Goal: Transaction & Acquisition: Purchase product/service

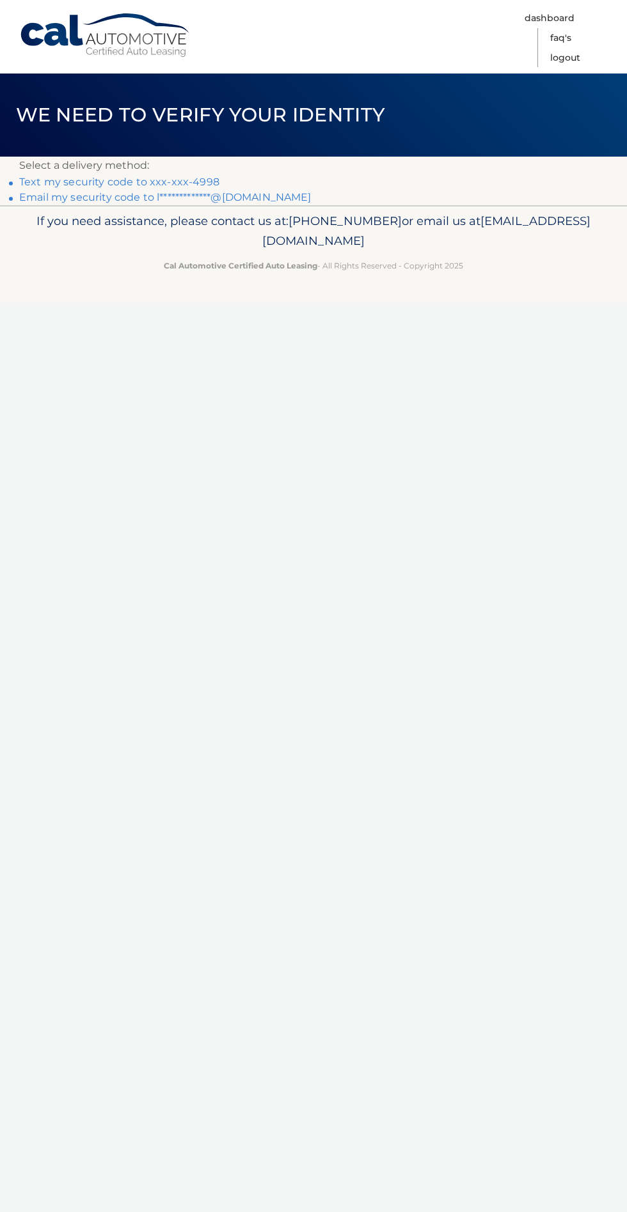
click at [105, 176] on link "Text my security code to xxx-xxx-4998" at bounding box center [119, 182] width 200 height 12
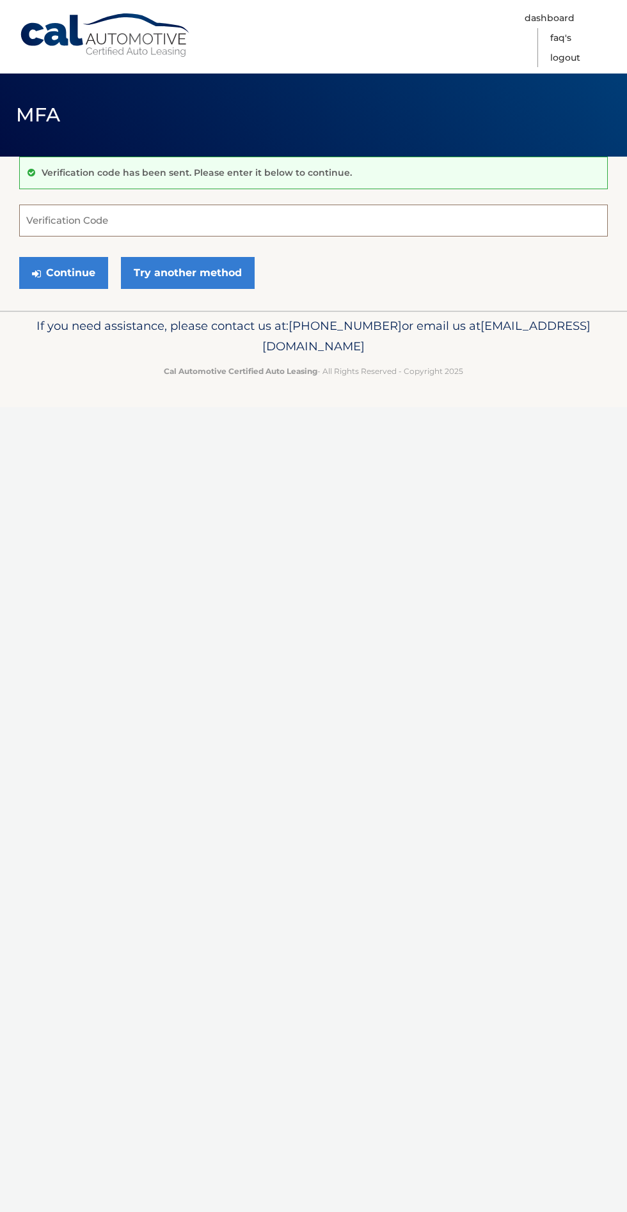
click at [72, 208] on input "Verification Code" at bounding box center [313, 221] width 588 height 32
click at [74, 210] on input "Verification Code" at bounding box center [313, 221] width 588 height 32
type input "999111"
click at [76, 269] on button "Continue" at bounding box center [63, 273] width 89 height 32
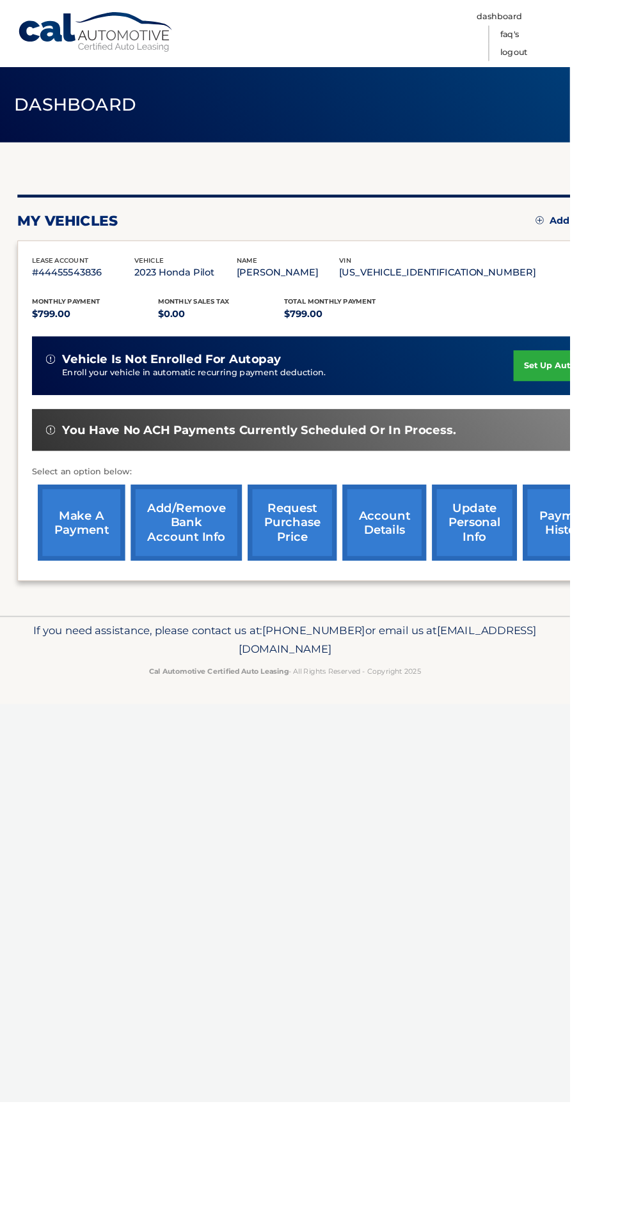
click at [66, 558] on link "make a payment" at bounding box center [90, 575] width 96 height 84
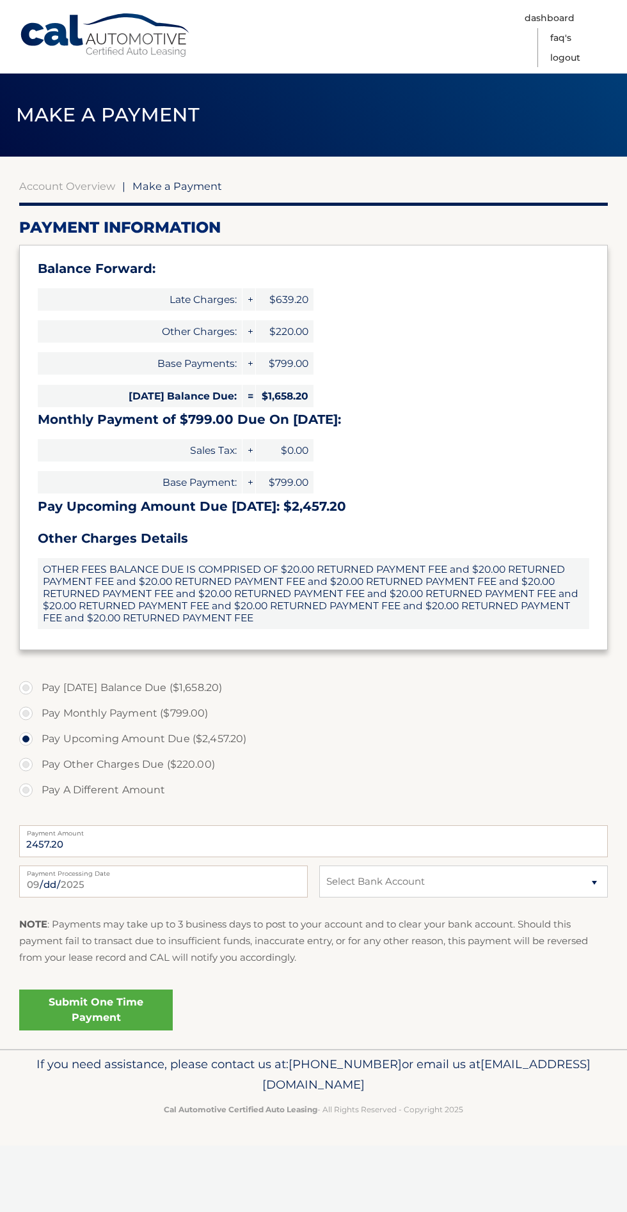
click at [26, 713] on label "Pay Monthly Payment ($799.00)" at bounding box center [313, 714] width 588 height 26
click at [26, 713] on input "Pay Monthly Payment ($799.00)" at bounding box center [30, 711] width 13 height 20
radio input "true"
type input "799.00"
click at [83, 886] on input "[DATE]" at bounding box center [163, 882] width 288 height 32
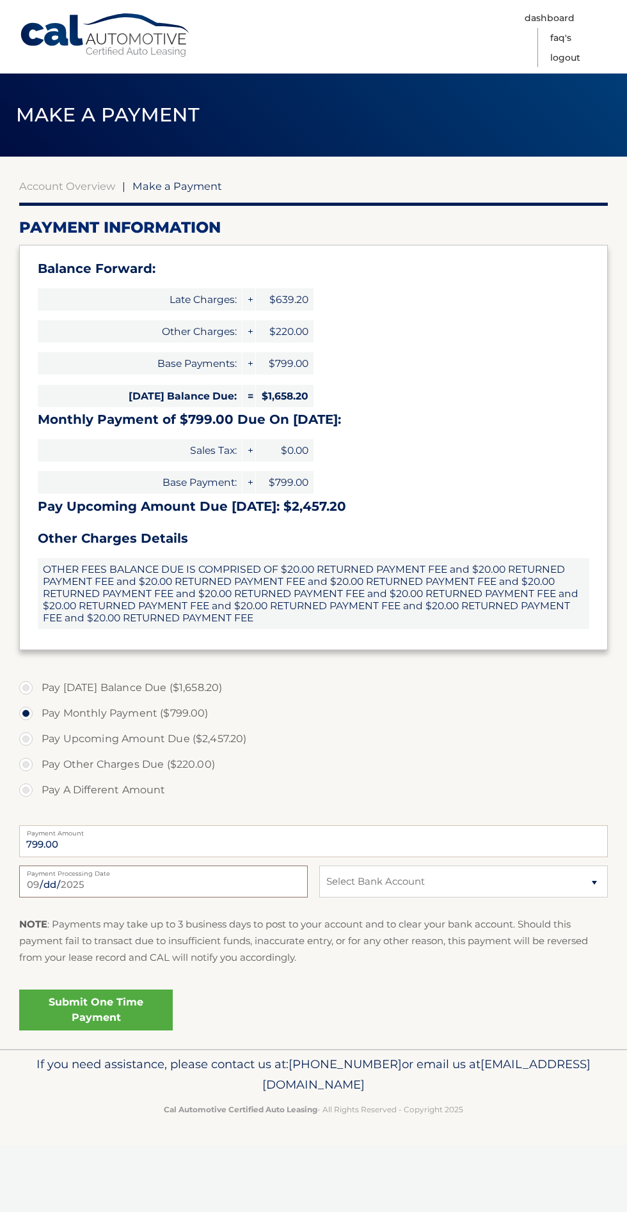
type input "[DATE]"
click at [370, 878] on select "Select Bank Account Checking CAPITAL ONE N.A. *****4438 LEIBY FROIMOVITS JPMORG…" at bounding box center [463, 882] width 288 height 32
select select "YzljOWZhODYtZTFjMC00ZTNhLThhYzgtNmY5ZTRiMzdkY2I2"
click at [319, 866] on select "Select Bank Account Checking CAPITAL ONE N.A. *****4438 LEIBY FROIMOVITS JPMORG…" at bounding box center [463, 882] width 288 height 32
click at [111, 1007] on link "Submit One Time Payment" at bounding box center [95, 1010] width 153 height 41
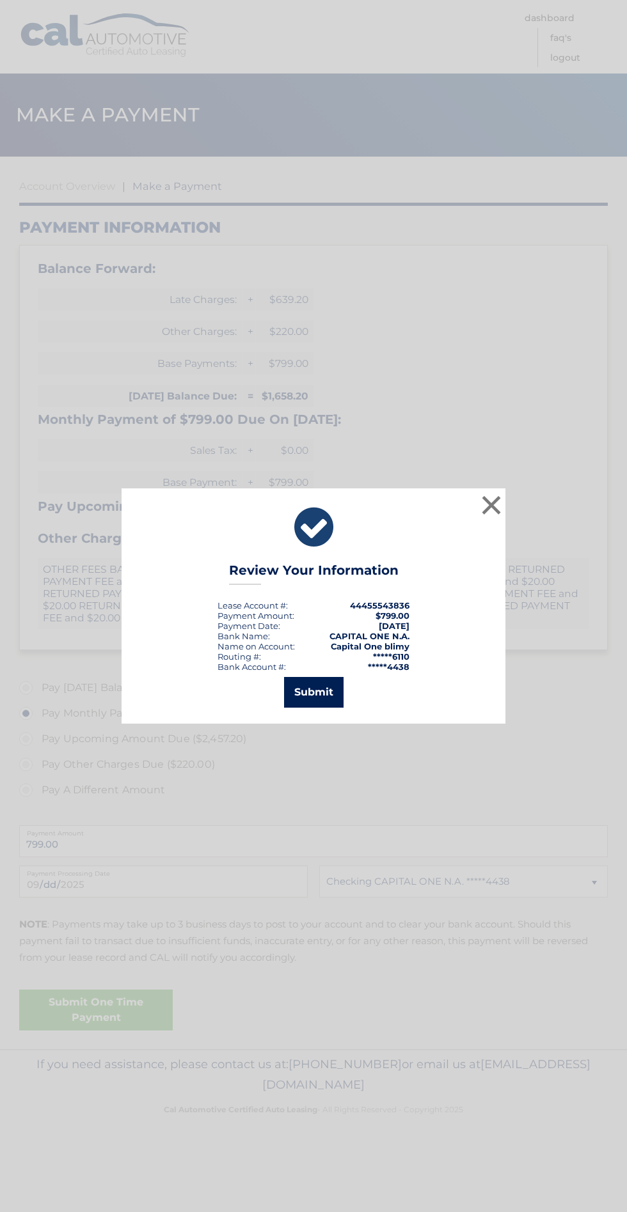
click at [325, 696] on button "Submit" at bounding box center [313, 692] width 59 height 31
